Goal: Navigation & Orientation: Find specific page/section

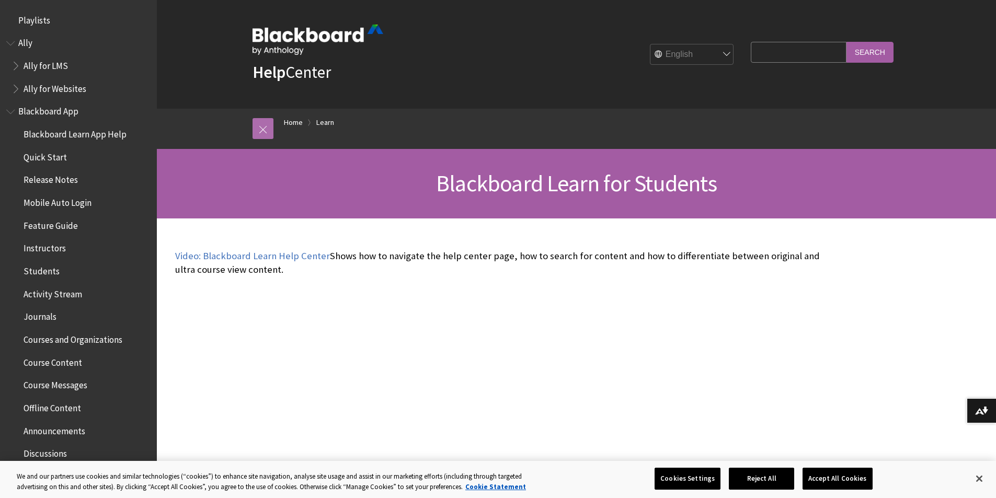
scroll to position [1007, 0]
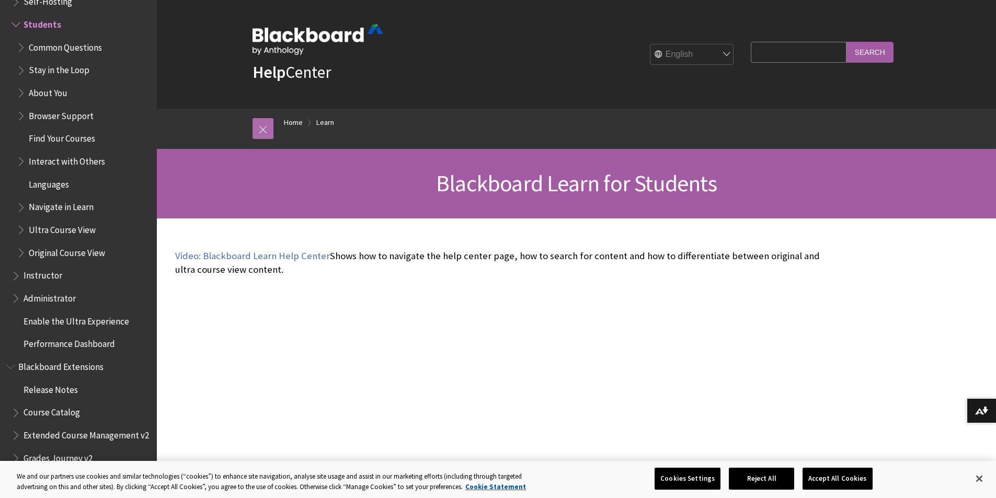
click at [266, 126] on link at bounding box center [263, 128] width 21 height 21
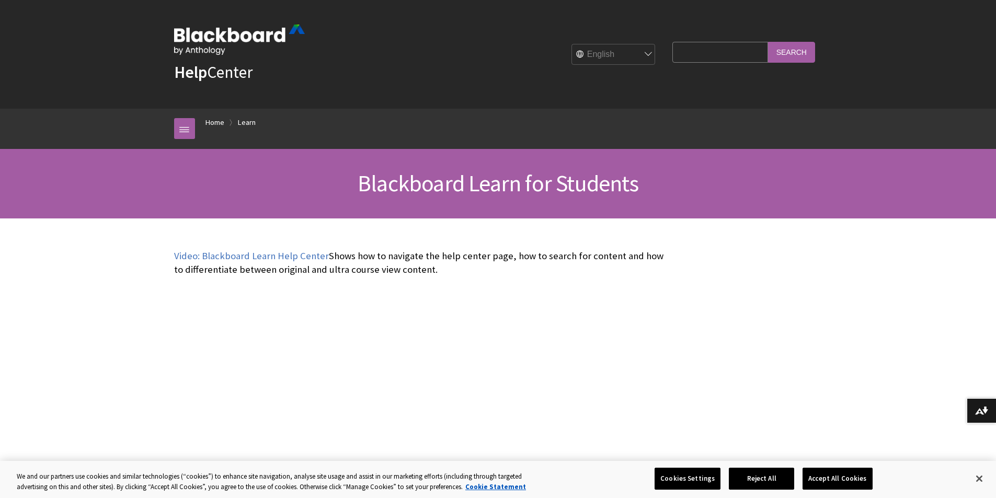
click at [641, 53] on select "English عربية Català Cymraeg Deutsch Español Suomi Français עברית Italiano 日本語 …" at bounding box center [614, 54] width 84 height 21
select select "/ar-sa/Learn/Student"
click at [572, 44] on select "English عربية Català Cymraeg Deutsch Español Suomi Français עברית Italiano 日本語 …" at bounding box center [614, 54] width 84 height 21
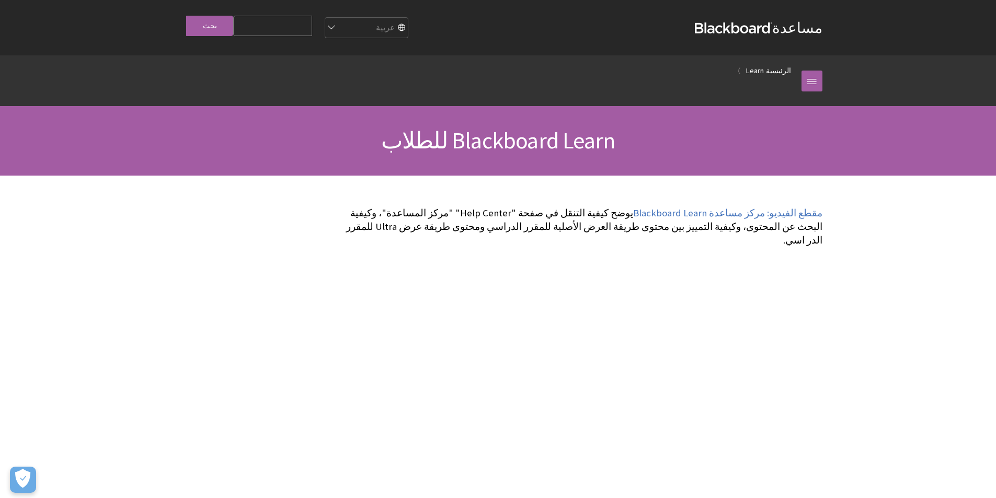
scroll to position [682, 0]
click at [807, 80] on link at bounding box center [811, 81] width 21 height 21
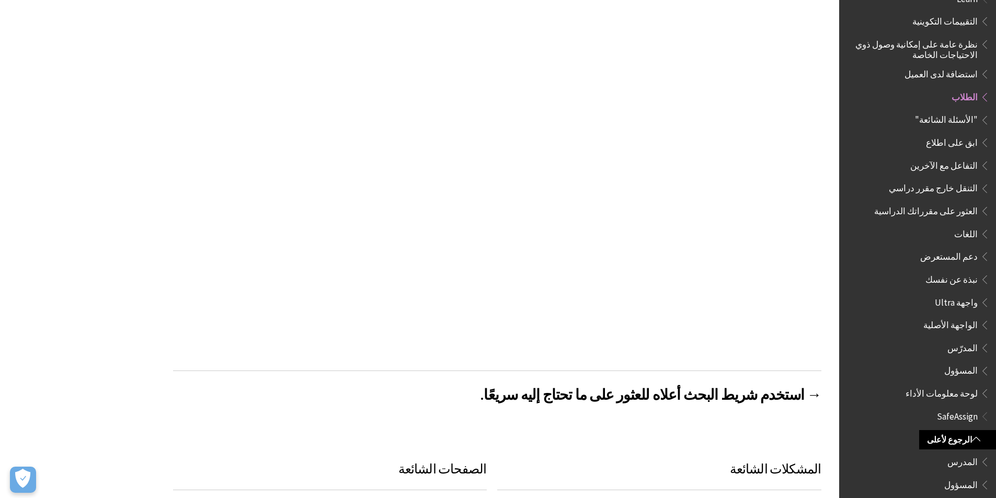
scroll to position [366, 0]
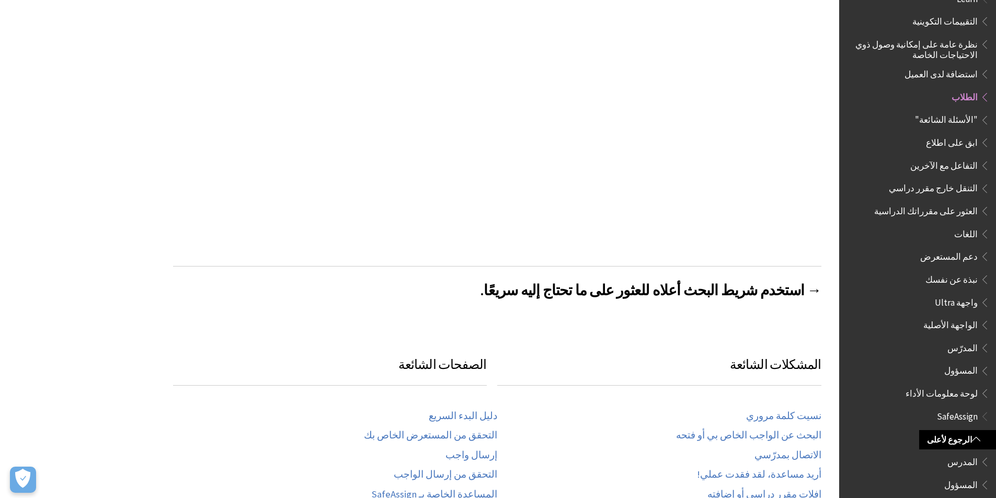
click at [47, 274] on div "، وانتقل إلى ." at bounding box center [419, 454] width 839 height 1288
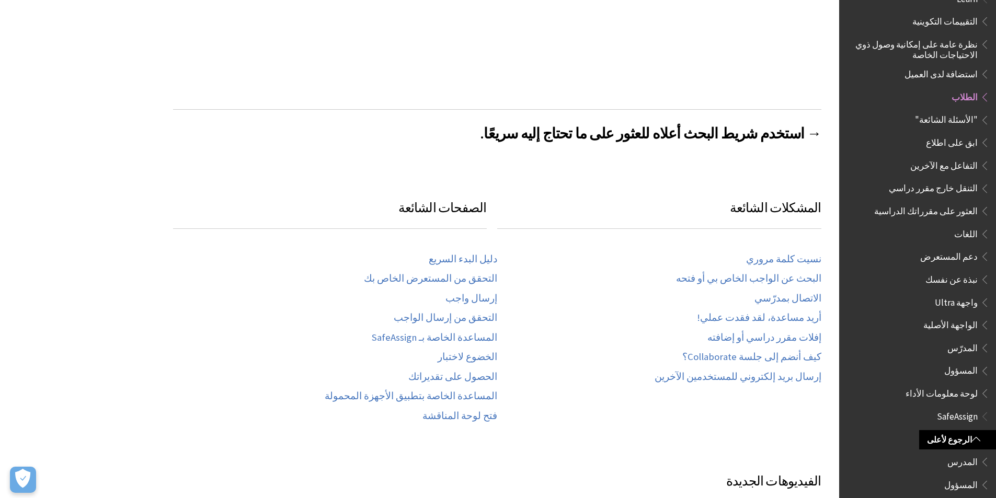
scroll to position [575, 0]
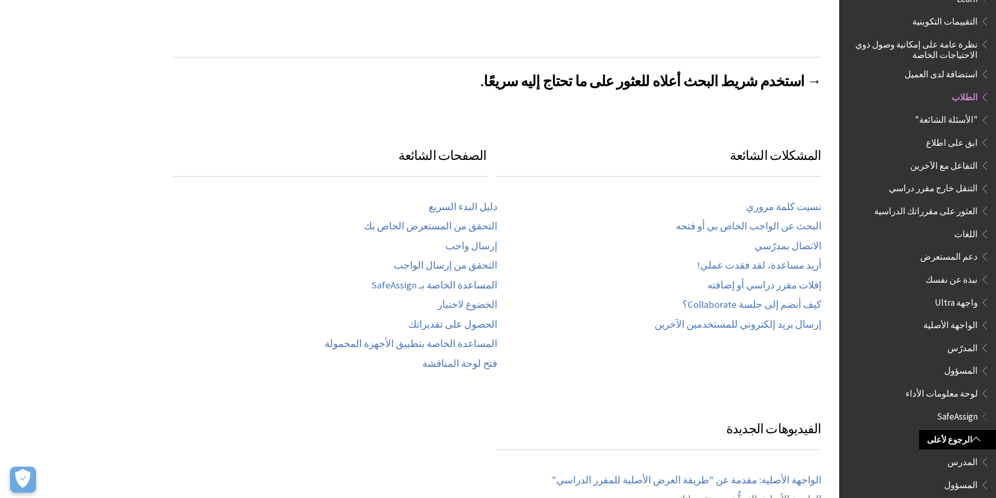
click at [42, 221] on div "، وانتقل إلى ." at bounding box center [419, 245] width 839 height 1288
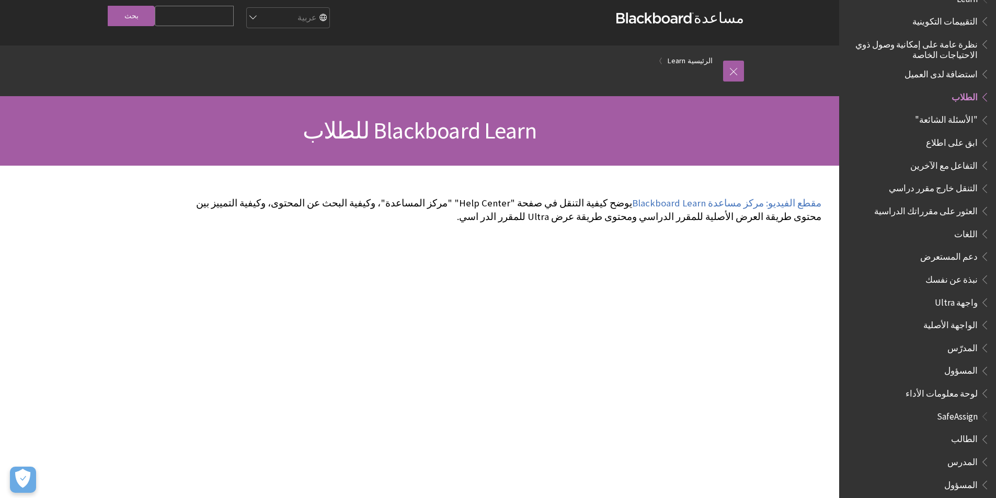
scroll to position [0, 0]
